Goal: Find contact information: Find contact information

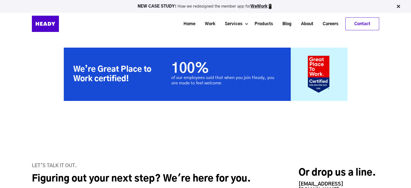
scroll to position [1270, 0]
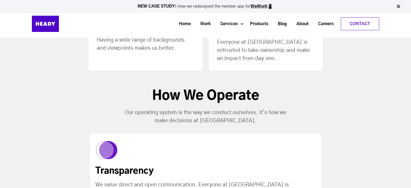
scroll to position [425, 0]
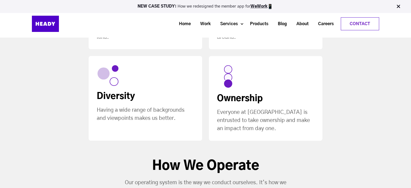
drag, startPoint x: 414, startPoint y: 9, endPoint x: 397, endPoint y: 33, distance: 30.0
click at [301, 19] on link "About" at bounding box center [301, 24] width 22 height 10
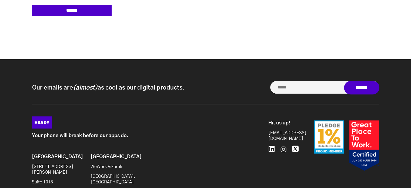
scroll to position [2595, 0]
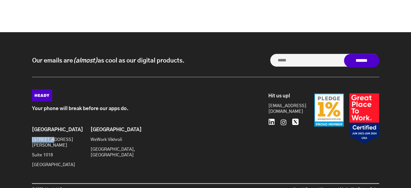
drag, startPoint x: 32, startPoint y: 118, endPoint x: 51, endPoint y: 119, distance: 18.5
click at [51, 137] on p "[STREET_ADDRESS][PERSON_NAME]" at bounding box center [54, 142] width 44 height 11
copy p "[STREET_ADDRESS][PERSON_NAME]"
drag, startPoint x: 32, startPoint y: 128, endPoint x: 64, endPoint y: 127, distance: 31.4
click at [64, 152] on p "Suite 1018" at bounding box center [54, 155] width 44 height 6
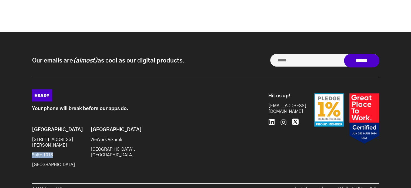
copy p "Suite 1018"
drag, startPoint x: 32, startPoint y: 139, endPoint x: 81, endPoint y: 137, distance: 49.5
click at [81, 137] on div "Brooklyn 20 Jay St Suite 1018 Brooklyn, NY 11201 Mumbai WeWork Vikhroli Mumbai,…" at bounding box center [114, 149] width 165 height 45
copy p "[GEOGRAPHIC_DATA]"
